Goal: Go to known website: Access a specific website the user already knows

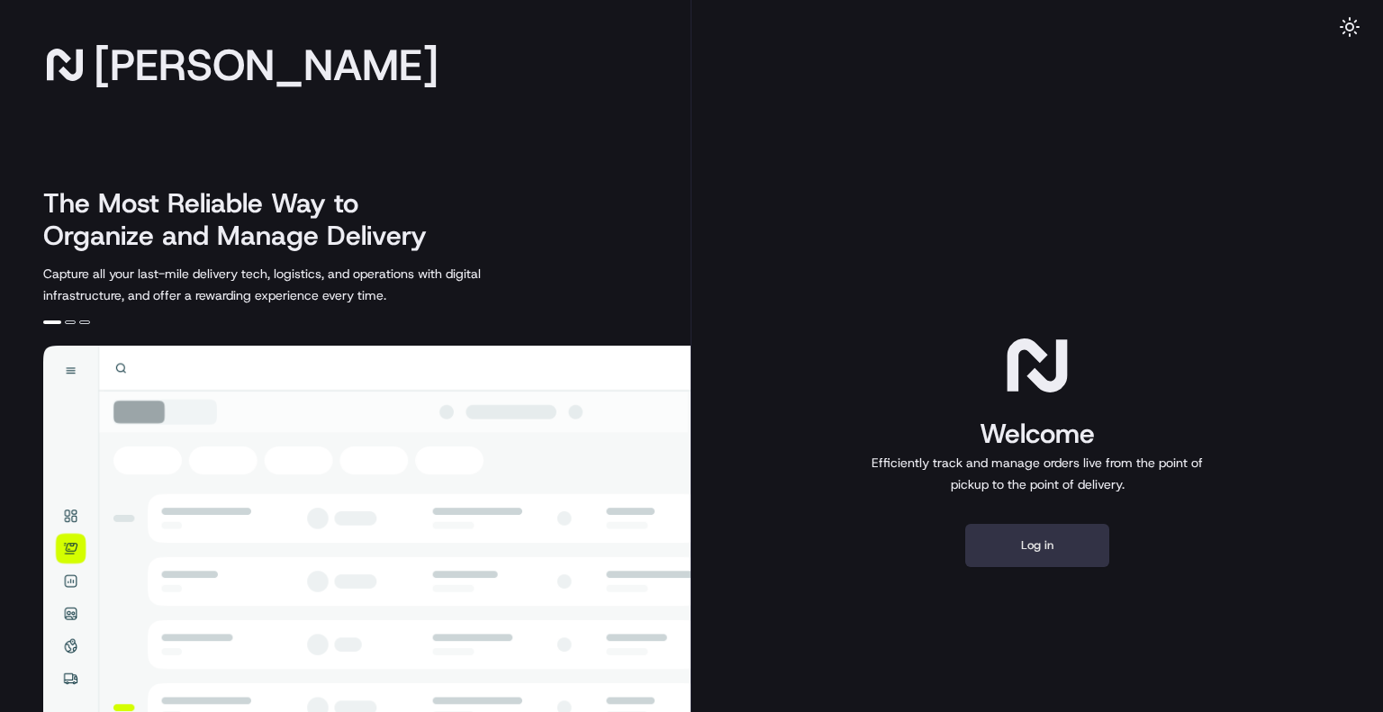
click at [1033, 564] on button "Log in" at bounding box center [1037, 545] width 144 height 43
